Goal: Communication & Community: Answer question/provide support

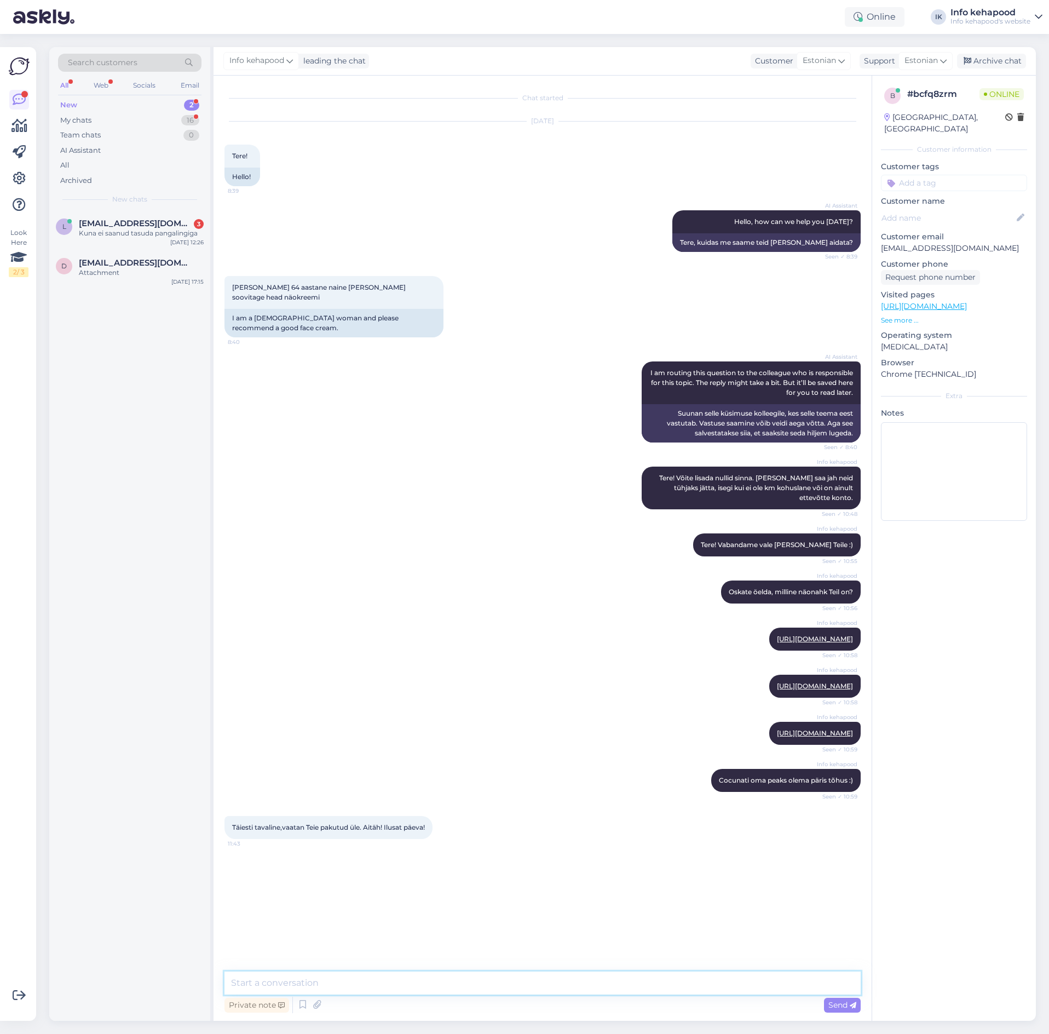
click at [403, 973] on textarea at bounding box center [543, 983] width 636 height 23
type textarea "Kena päeva!"
click at [139, 241] on div "l [EMAIL_ADDRESS][DOMAIN_NAME] 3 Kuna ei saanud tasuda pangalingiga [DATE] 12:26" at bounding box center [129, 230] width 161 height 39
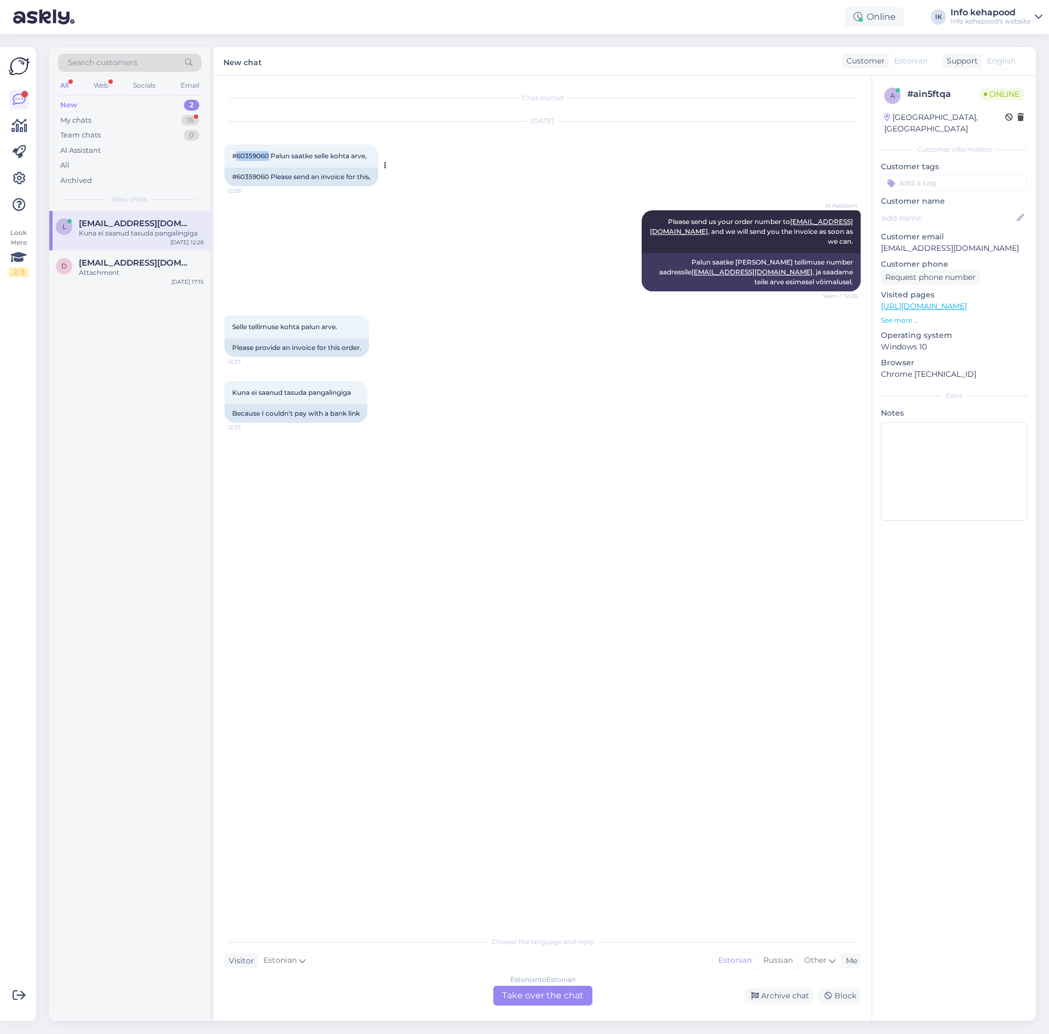
drag, startPoint x: 238, startPoint y: 153, endPoint x: 268, endPoint y: 155, distance: 29.6
click at [268, 155] on span "#60359060 Palun saatke selle kohta arve," at bounding box center [299, 156] width 135 height 8
copy span "60359060"
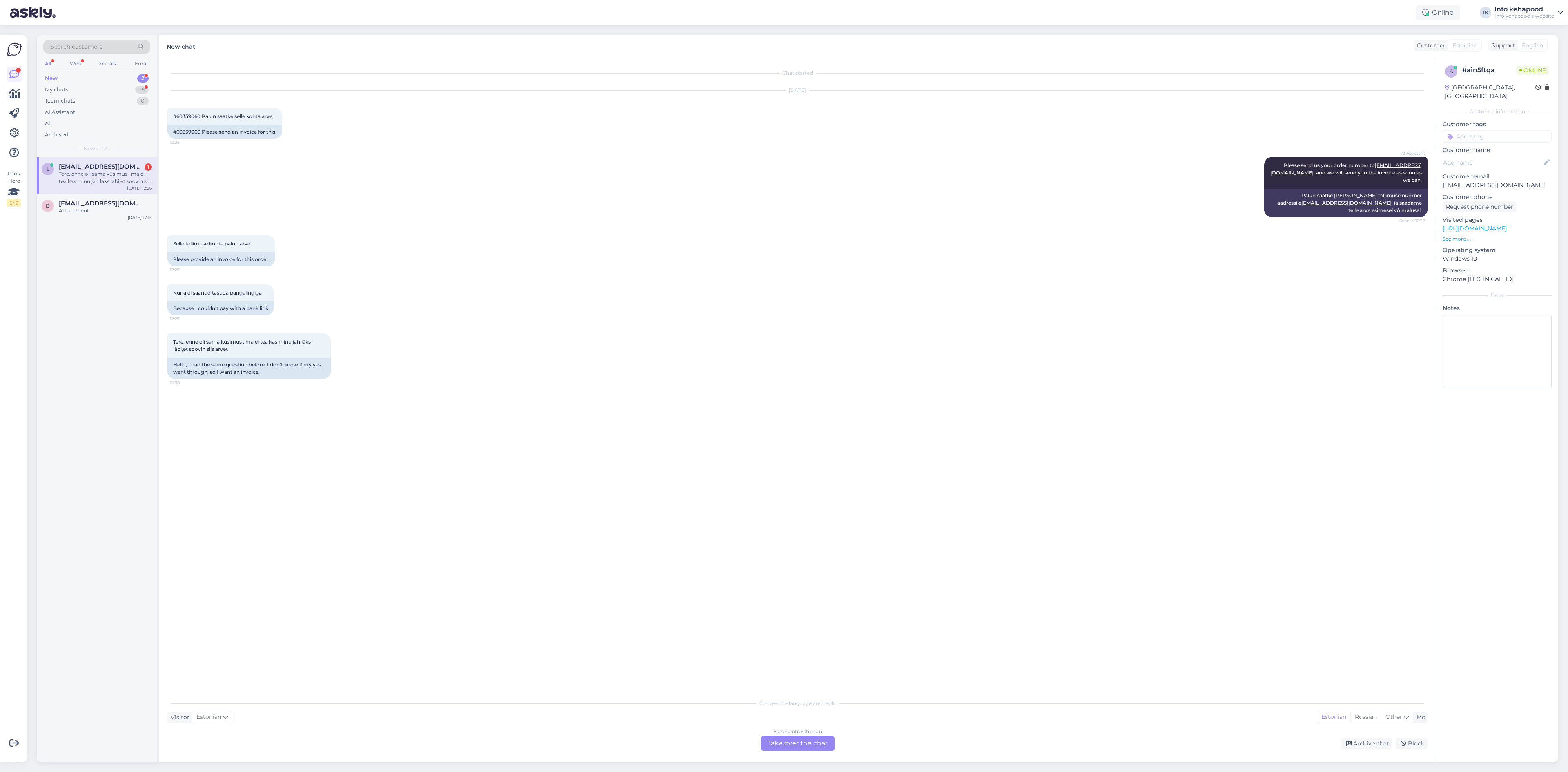
click at [221, 387] on div "Tere, enne oli sama küsimus , ma ei tea kas minu jah läks läbi,et soovin siis a…" at bounding box center [798, 356] width 1260 height 63
click at [90, 91] on div "My chats 16" at bounding box center [96, 90] width 107 height 11
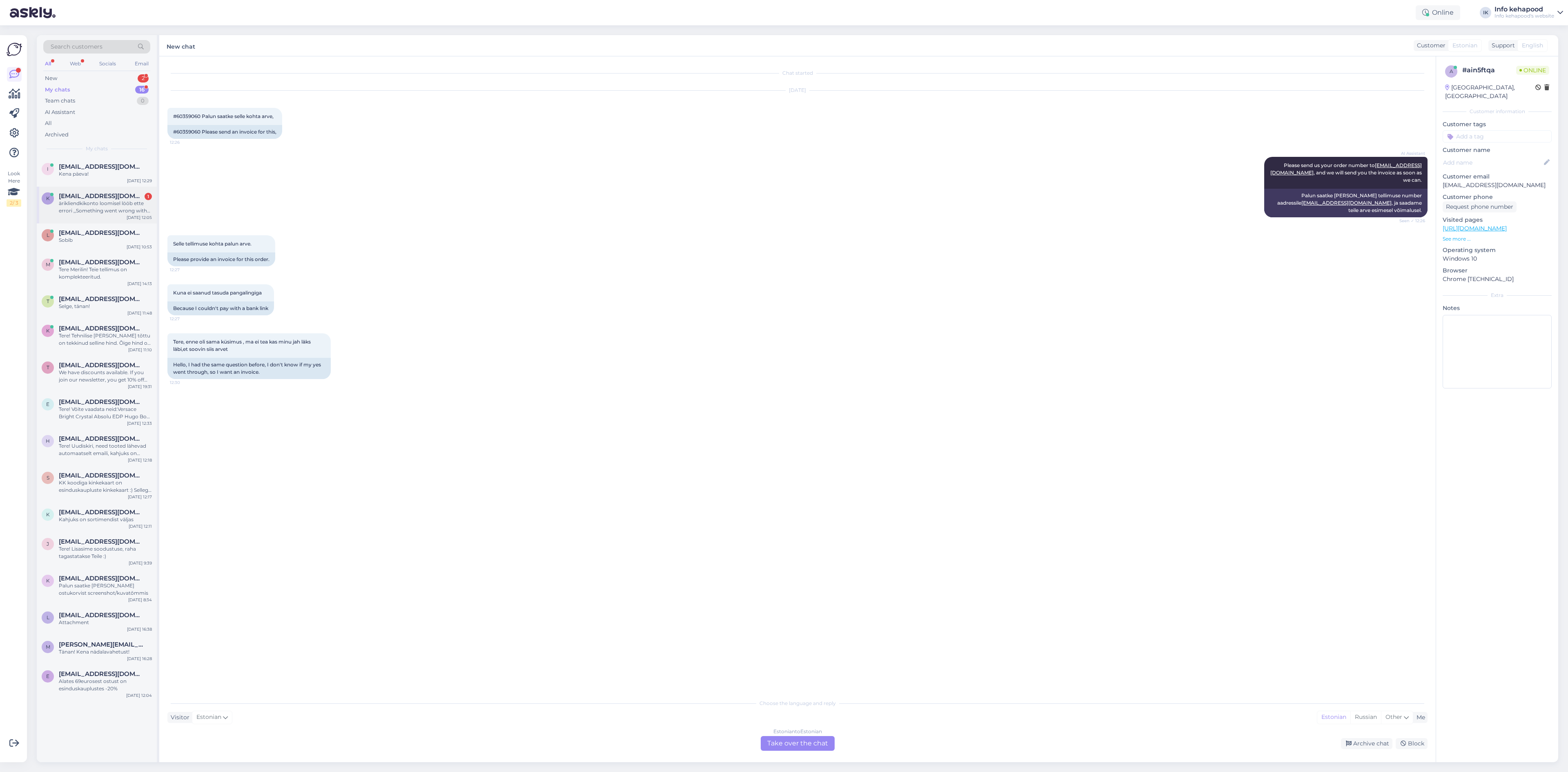
click at [98, 210] on div "ärikliendkikonto loomisel lööb ette errori ,,Something went wrong with reCAPTCH…" at bounding box center [105, 207] width 93 height 15
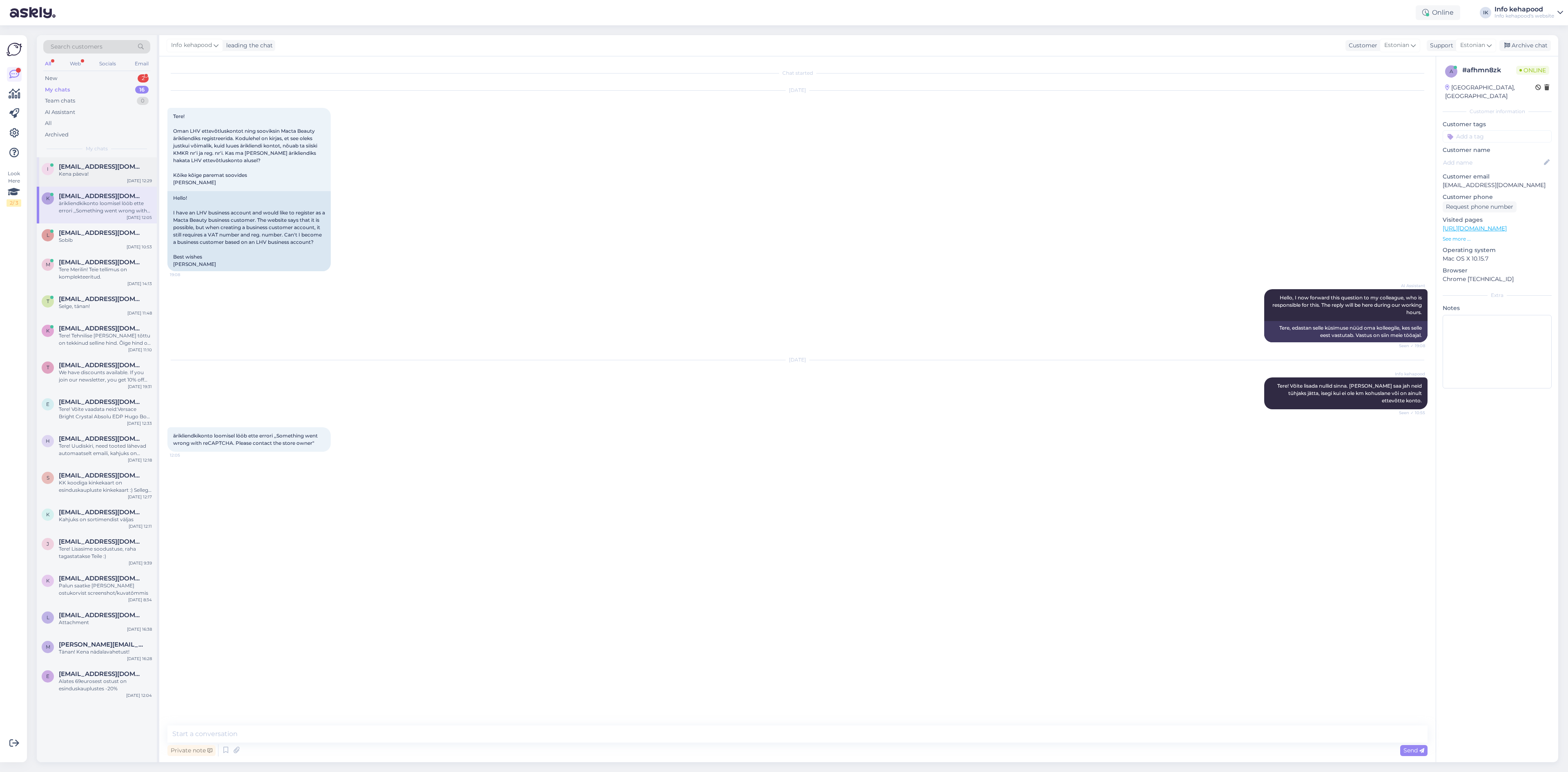
click at [71, 161] on div "i [EMAIL_ADDRESS][DOMAIN_NAME] Kena päeva! [DATE] 12:29" at bounding box center [96, 172] width 120 height 29
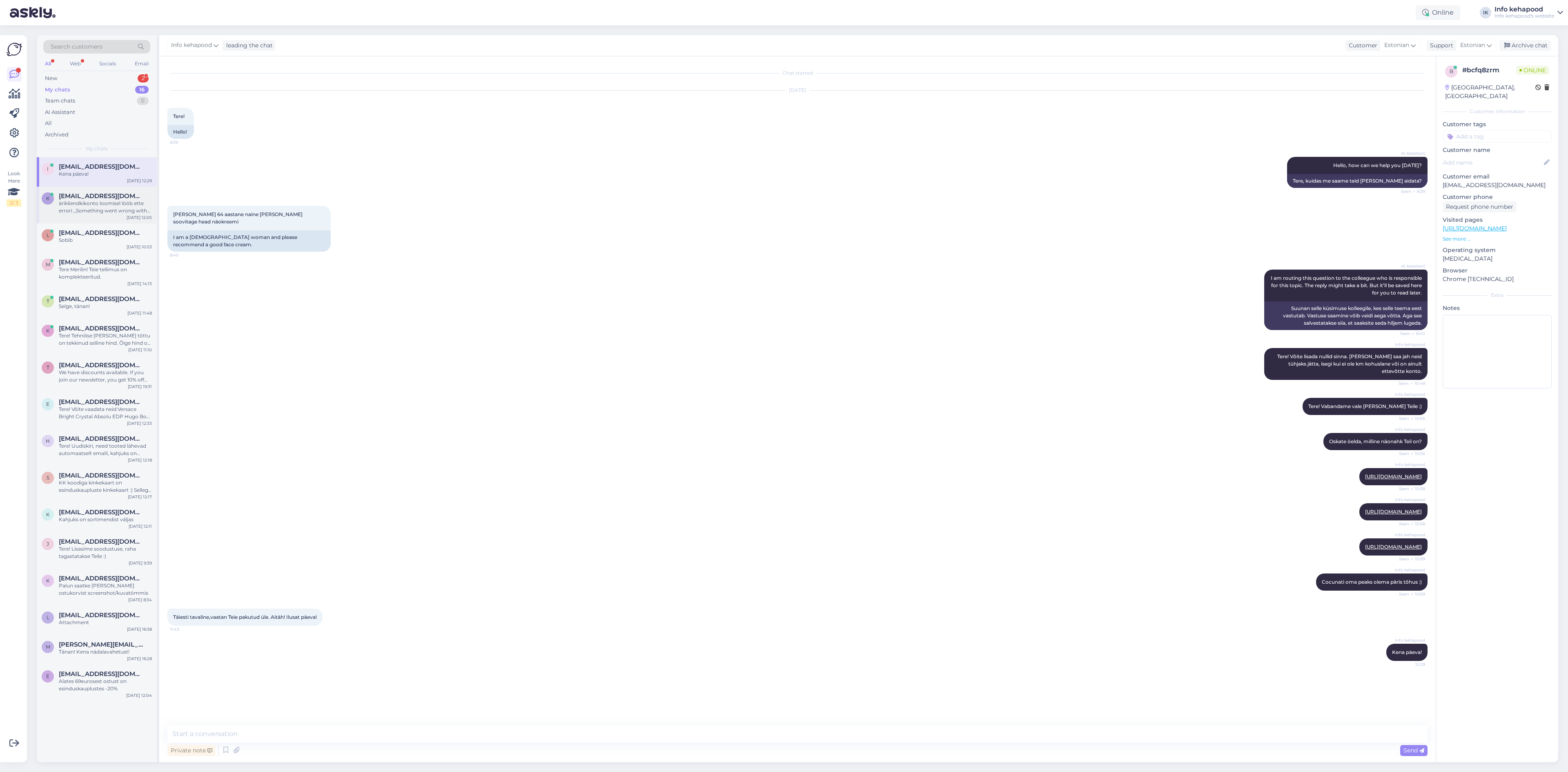
click at [96, 204] on div "ärikliendkikonto loomisel lööb ette errori ,,Something went wrong with reCAPTCH…" at bounding box center [105, 207] width 93 height 15
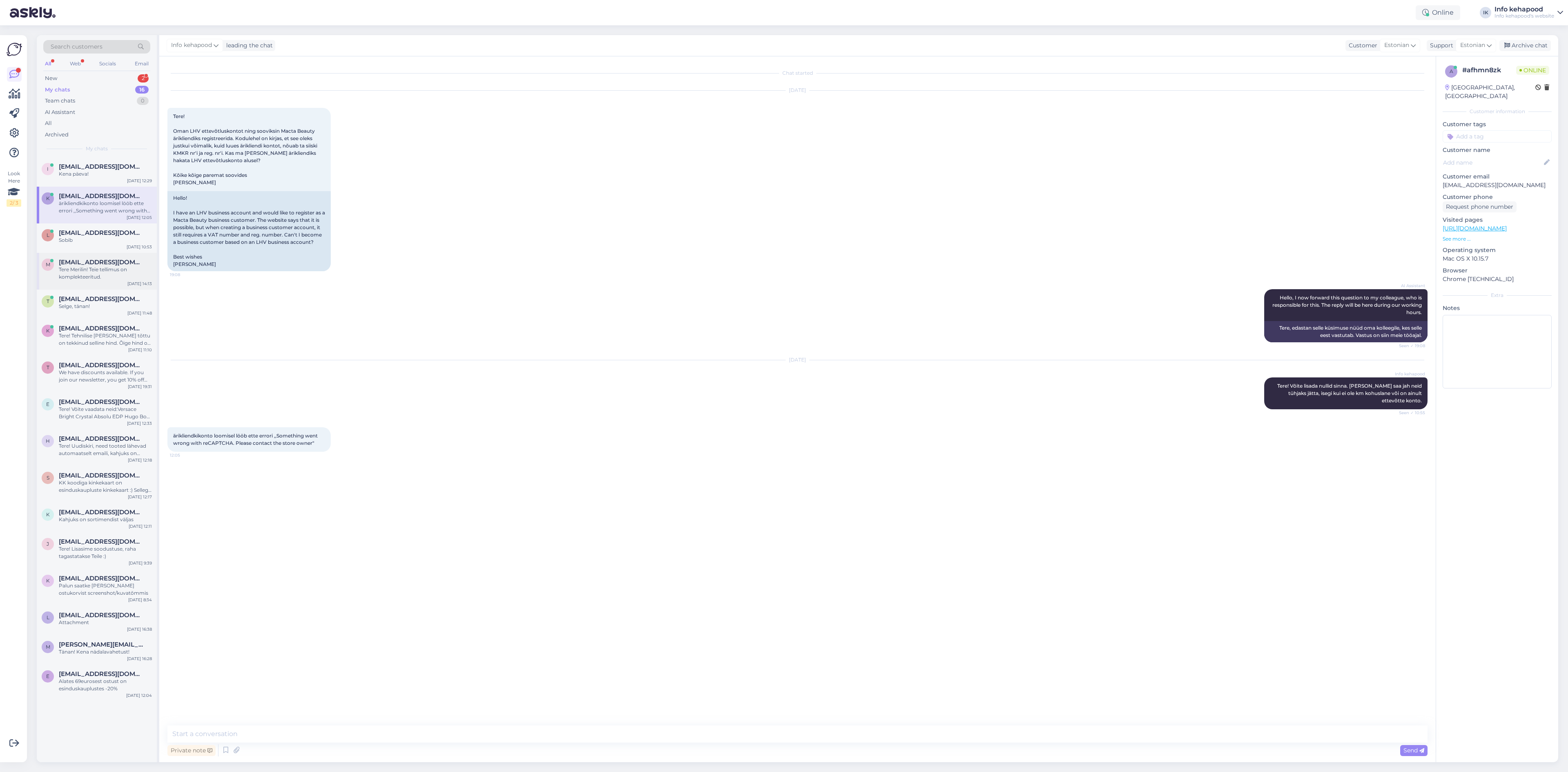
click at [110, 256] on div "m [EMAIL_ADDRESS][DOMAIN_NAME] [PERSON_NAME]! Teie tellimus on komplekteeritud.…" at bounding box center [96, 271] width 120 height 37
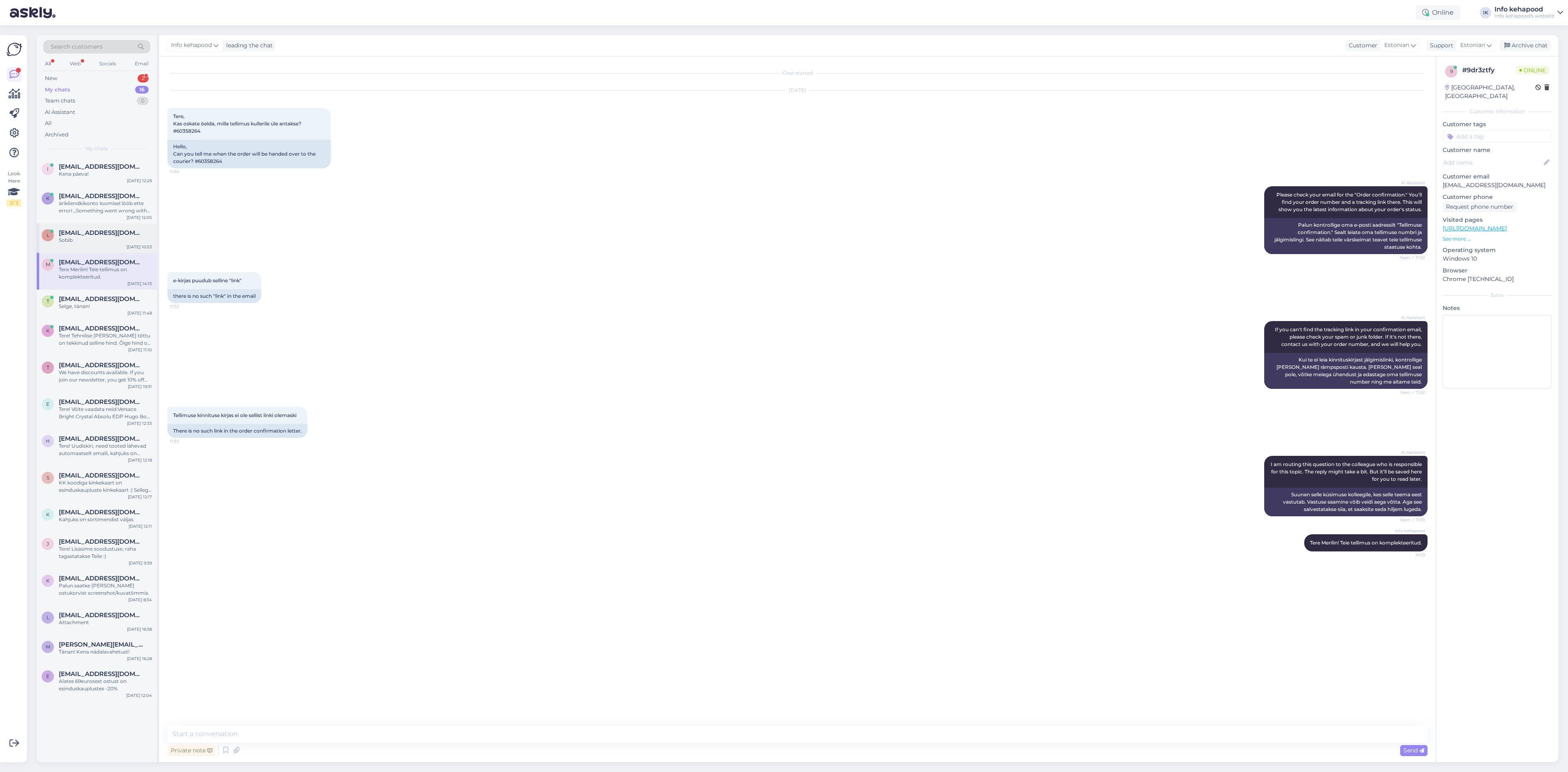
click at [106, 234] on span "[EMAIL_ADDRESS][DOMAIN_NAME]" at bounding box center [101, 233] width 85 height 7
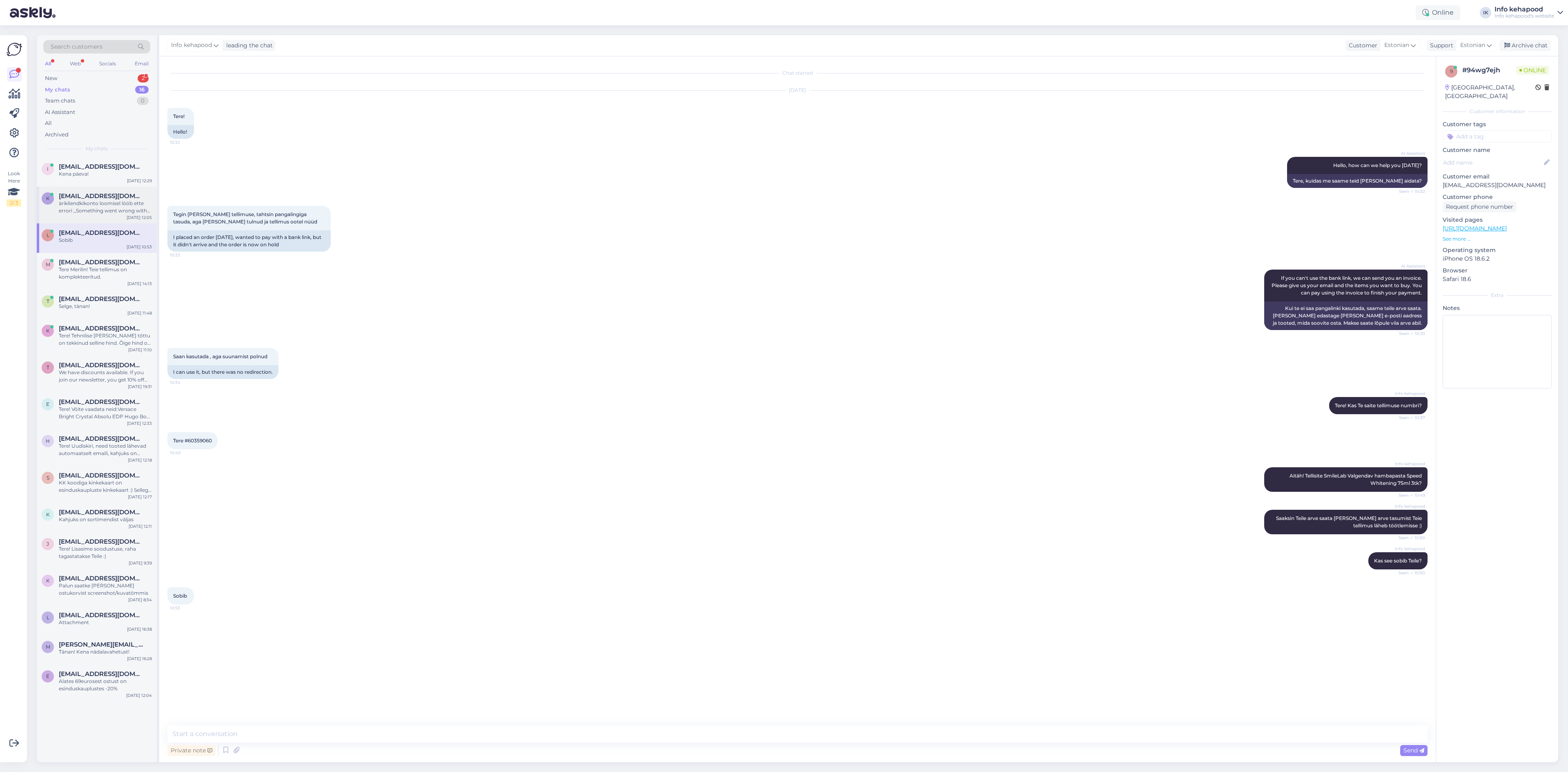
click at [107, 213] on div "ärikliendkikonto loomisel lööb ette errori ,,Something went wrong with reCAPTCH…" at bounding box center [105, 207] width 93 height 15
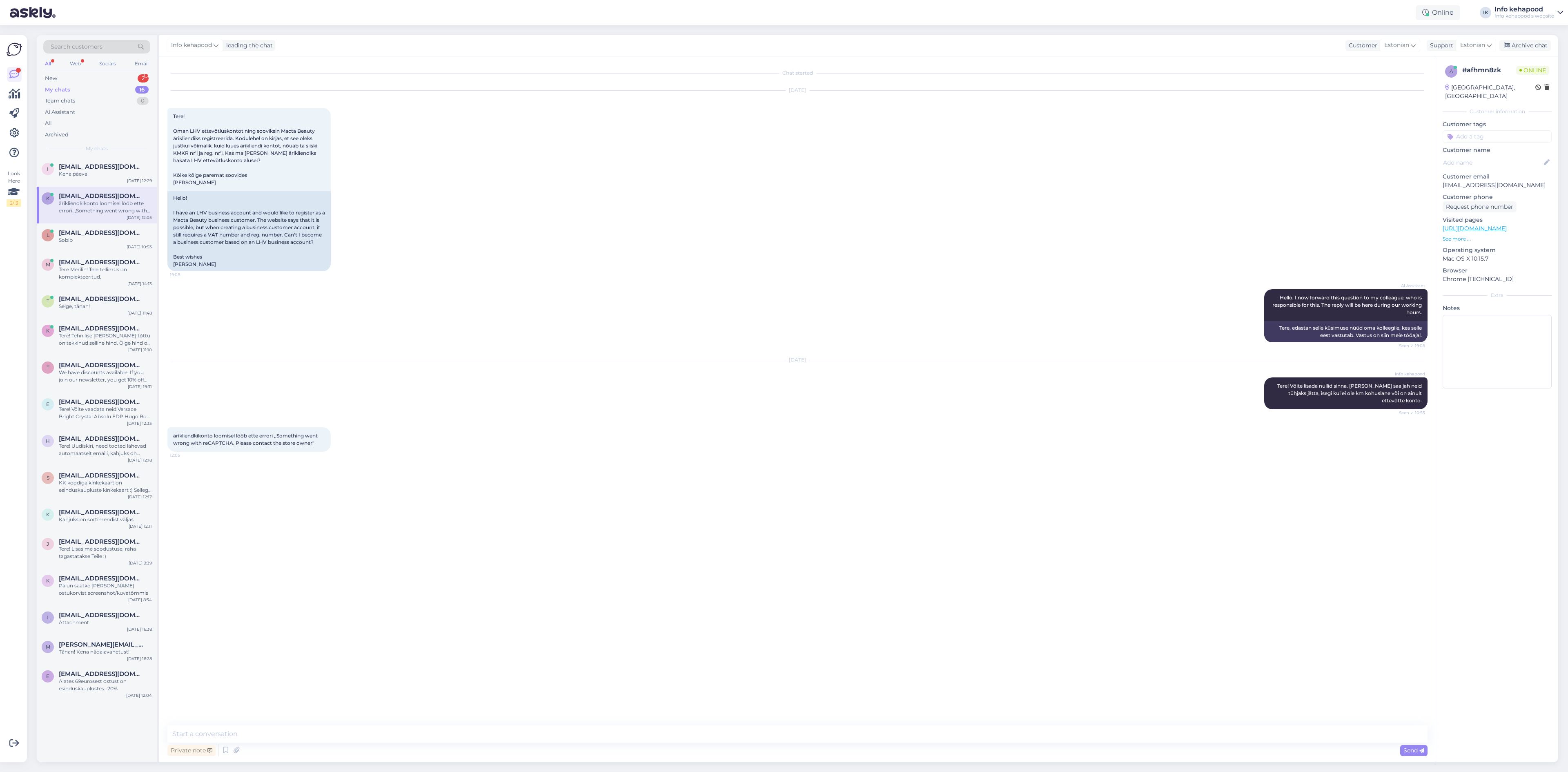
click at [113, 89] on div "My chats 16" at bounding box center [96, 90] width 107 height 11
click at [103, 81] on div "New 2" at bounding box center [96, 78] width 107 height 11
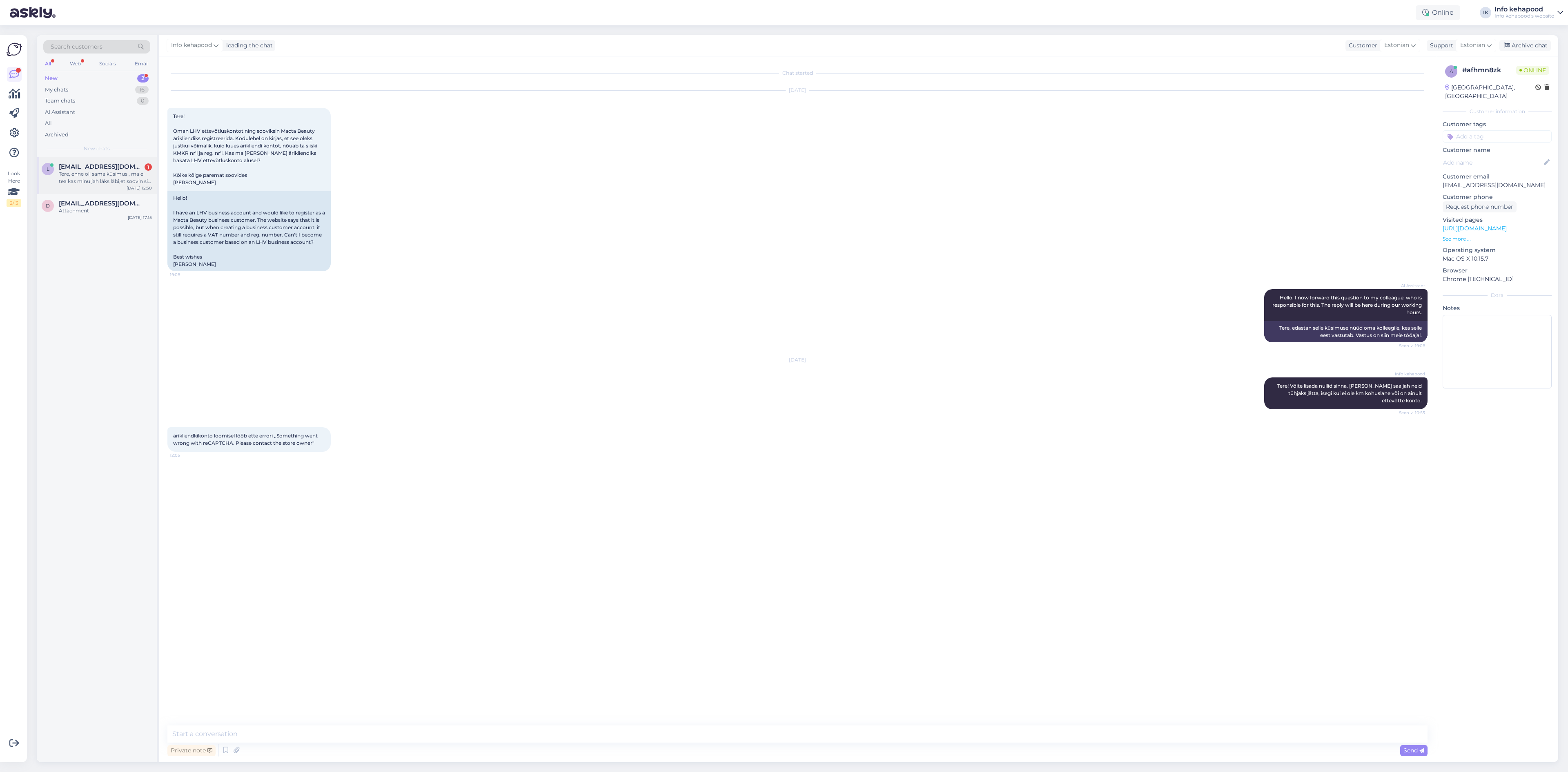
click at [101, 190] on div "l [EMAIL_ADDRESS][DOMAIN_NAME] 1 Tere, enne oli sama küsimus , ma ei tea kas mi…" at bounding box center [96, 175] width 120 height 37
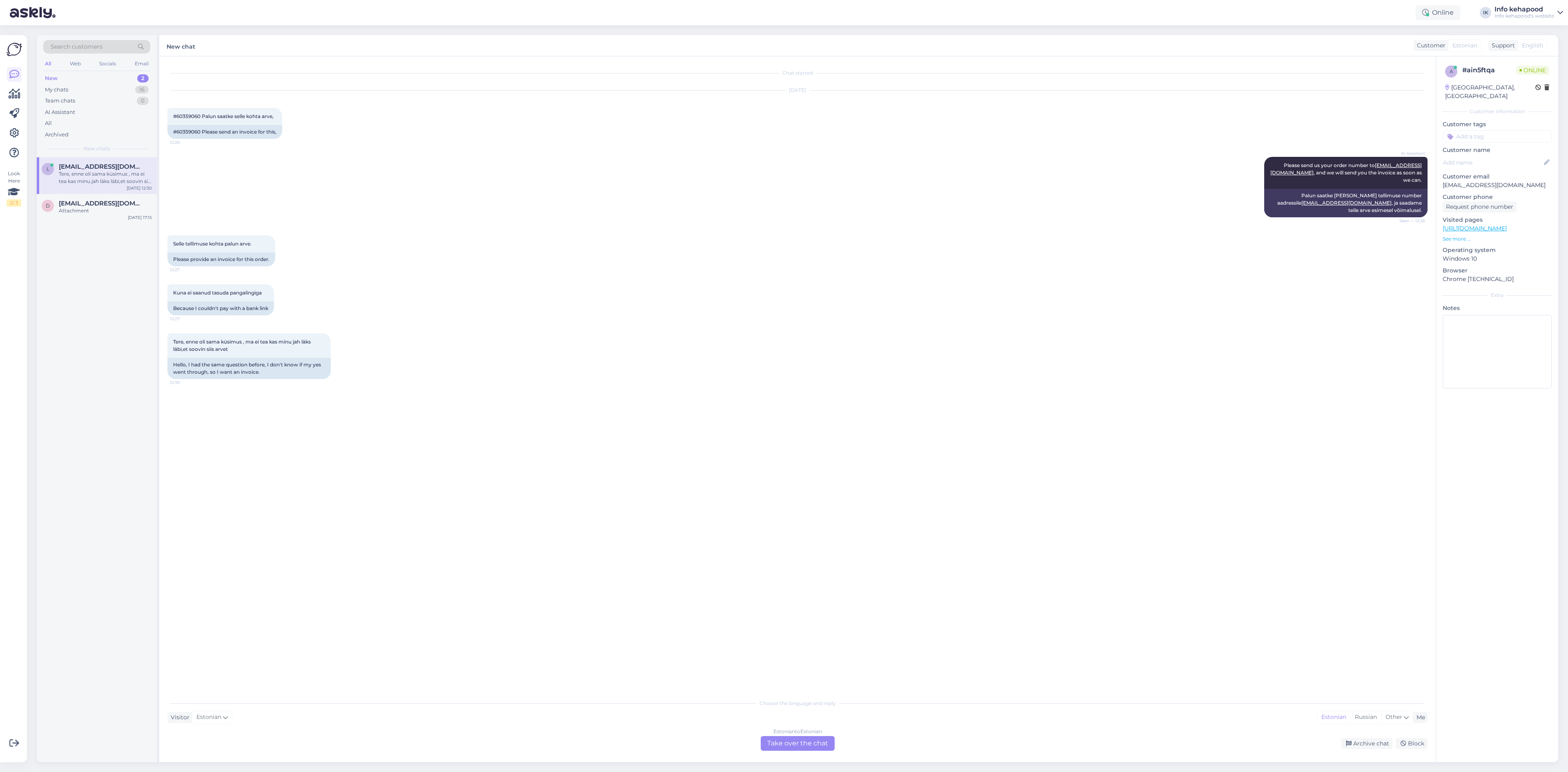
click at [782, 743] on div "Estonian to Estonian Take over the chat" at bounding box center [797, 744] width 74 height 15
click at [778, 729] on textarea at bounding box center [798, 734] width 1260 height 17
type textarea "Tere! Saatsin Teile meilile arve . :)"
click at [60, 165] on span "[EMAIL_ADDRESS][DOMAIN_NAME]" at bounding box center [101, 167] width 85 height 7
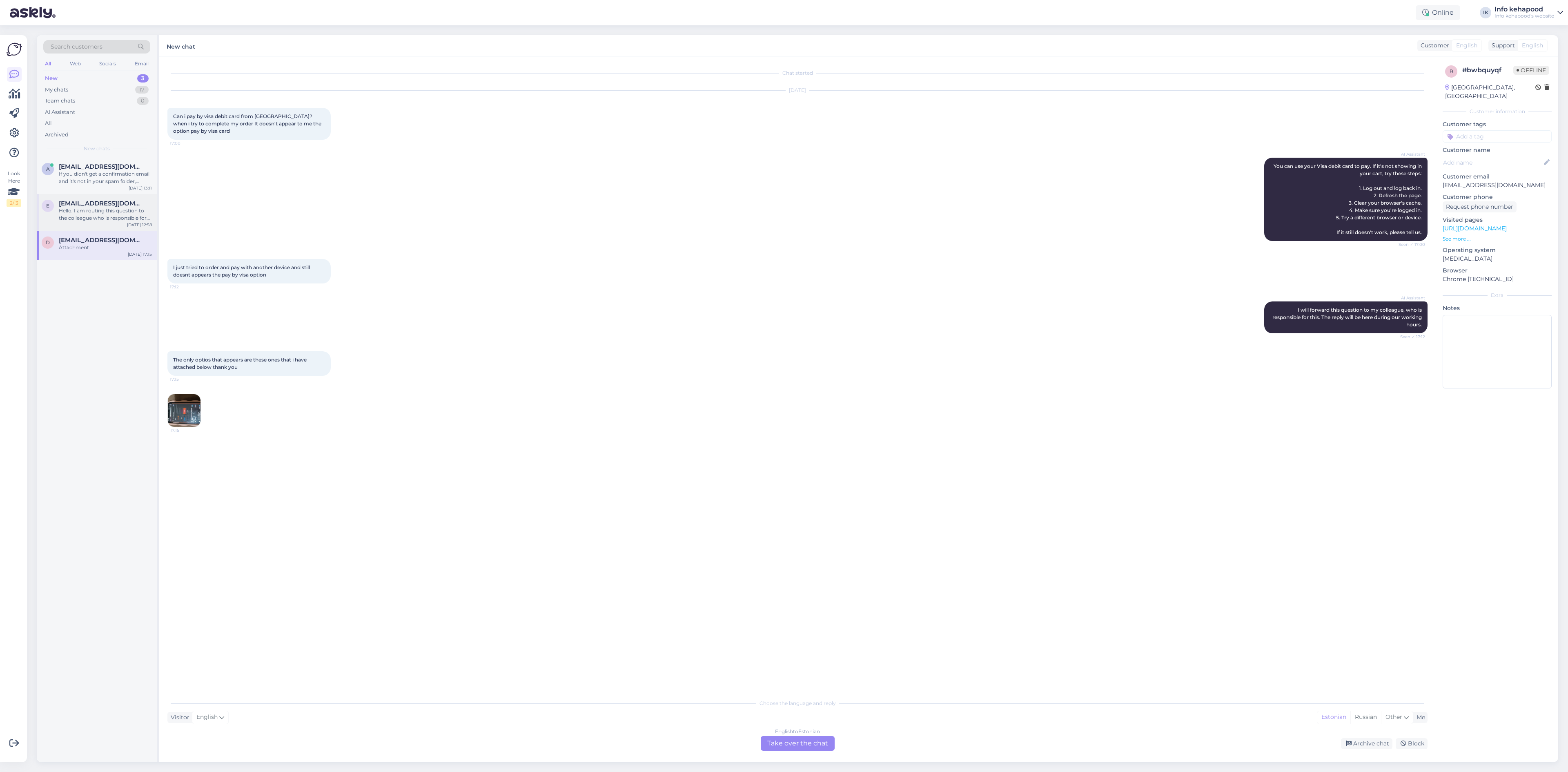
click at [111, 202] on span "[EMAIL_ADDRESS][DOMAIN_NAME]" at bounding box center [101, 204] width 85 height 7
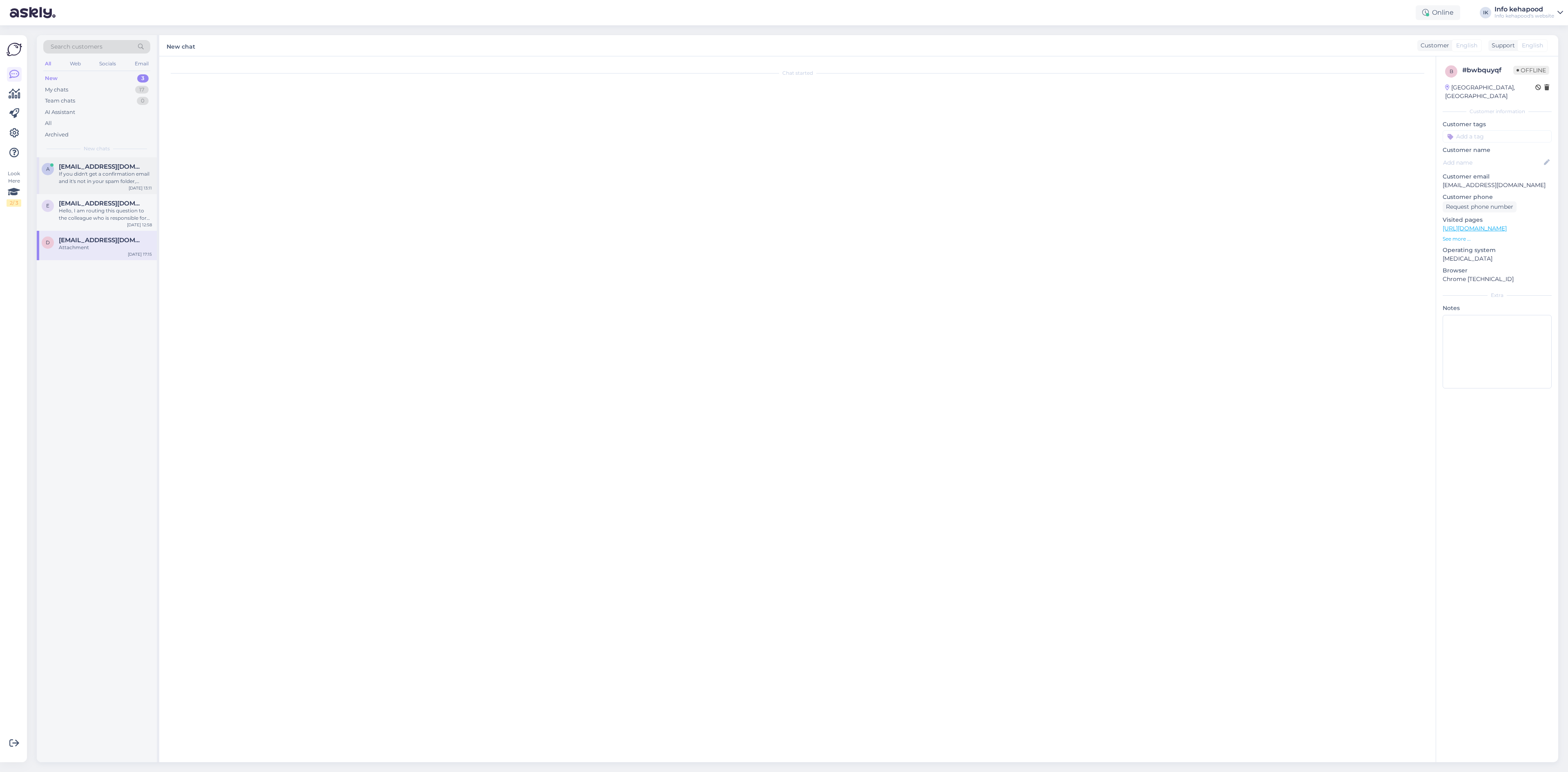
click at [91, 157] on div "a [EMAIL_ADDRESS][DOMAIN_NAME] If you didn't get a confirmation email and it's …" at bounding box center [96, 175] width 120 height 37
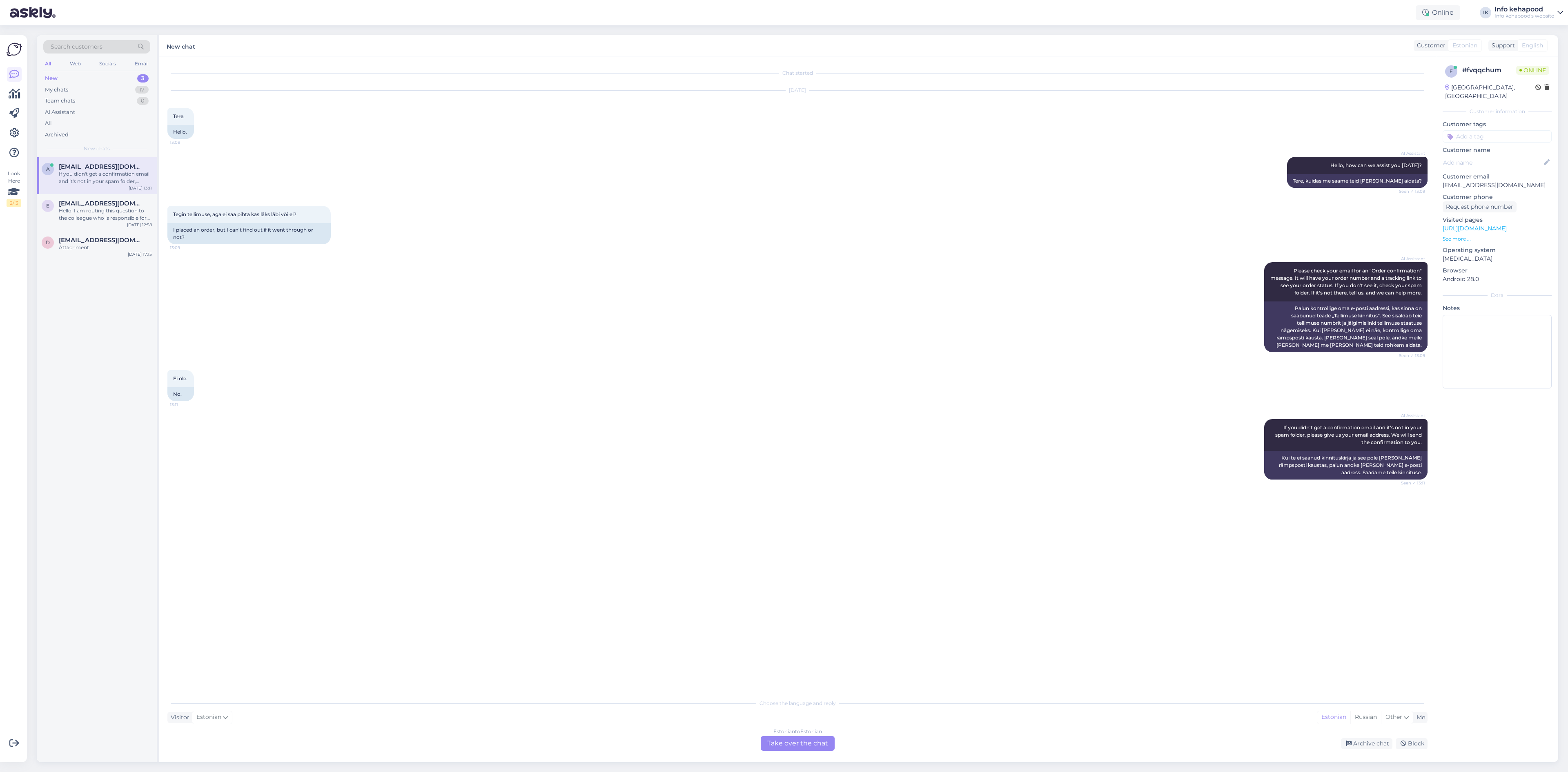
click at [782, 742] on div "Estonian to Estonian Take over the chat" at bounding box center [797, 744] width 74 height 15
click at [782, 735] on textarea at bounding box center [798, 734] width 1260 height 17
type textarea "Tere! Kuidas, millega Teil [PERSON_NAME]?"
click at [782, 418] on div "AI Assistant If you didn't get a confirmation email and it's not in your spam f…" at bounding box center [798, 449] width 1260 height 78
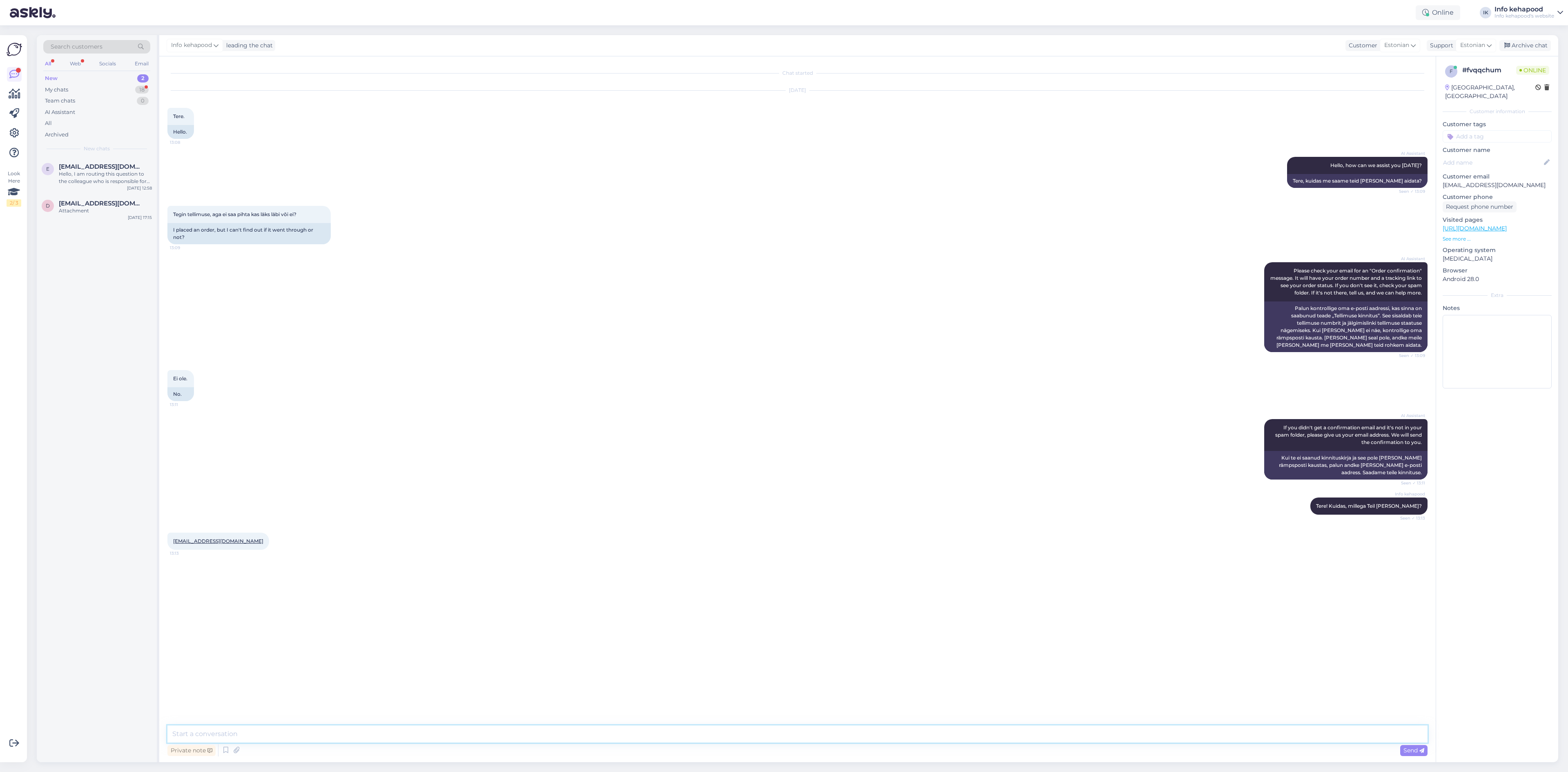
click at [258, 730] on textarea at bounding box center [798, 734] width 1260 height 17
type textarea "A"
type textarea "[PERSON_NAME] täisnime"
click at [113, 272] on div "e [EMAIL_ADDRESS][DOMAIN_NAME] Hello, I am routing this question to the colleag…" at bounding box center [96, 459] width 120 height 605
click at [97, 183] on div "Hello, I am routing this question to the colleague who is responsible for this …" at bounding box center [105, 178] width 93 height 15
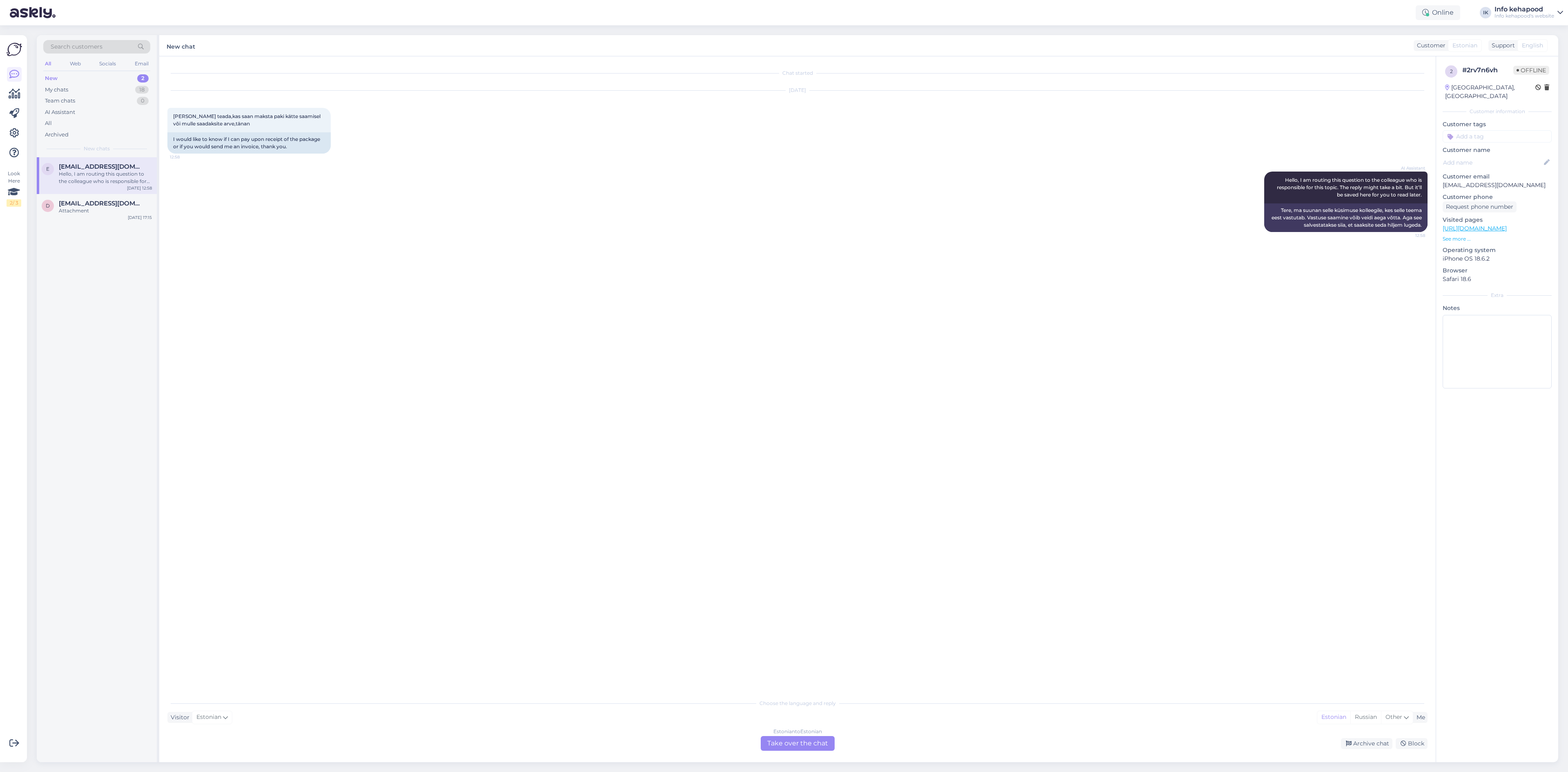
click at [782, 741] on div "Estonian to Estonian Take over the chat" at bounding box center [797, 744] width 74 height 15
click at [759, 730] on textarea at bounding box center [798, 734] width 1260 height 17
click at [327, 735] on textarea "Tere! Tellimuse osutamisel tuleb tasuda, meieni ei jõua maksmata tellin" at bounding box center [798, 734] width 1260 height 17
click at [446, 737] on textarea "Tere! Tellimuse osutamisel tuleb tasuda, meie süsteemi ei jõua maksmata tellin" at bounding box center [798, 734] width 1260 height 17
type textarea "Tere! Tellimuse osutamisel tuleb tasuda, meie süsteemi ei jõua maksmata tellimus"
